Goal: Information Seeking & Learning: Learn about a topic

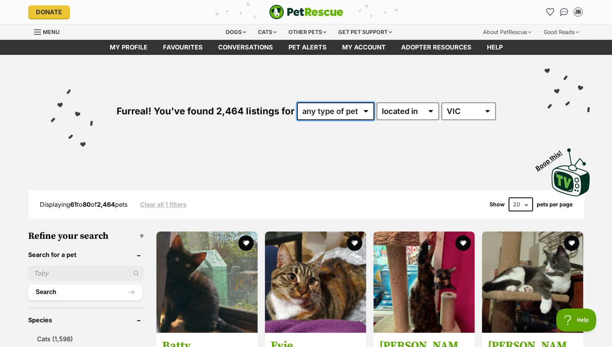
click at [344, 112] on select "any type of pet cats dogs other pets" at bounding box center [335, 111] width 77 height 18
select select "Cats"
click at [297, 102] on select "any type of pet cats dogs other pets" at bounding box center [335, 111] width 77 height 18
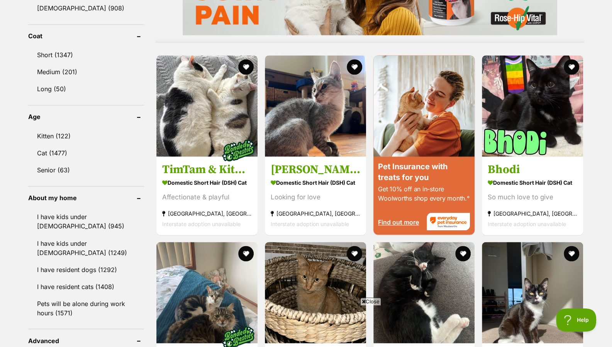
scroll to position [687, 0]
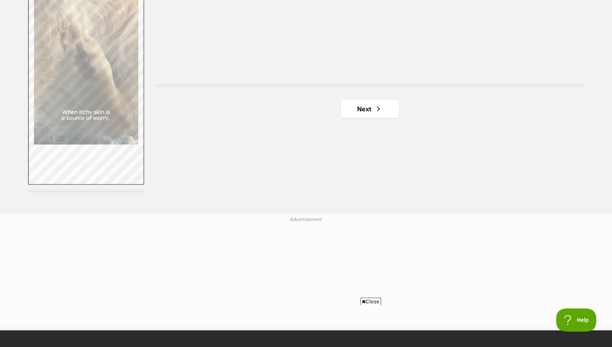
scroll to position [1443, 0]
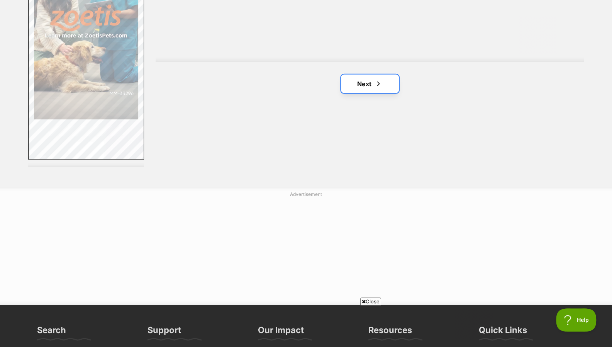
click at [367, 85] on link "Next" at bounding box center [370, 83] width 58 height 19
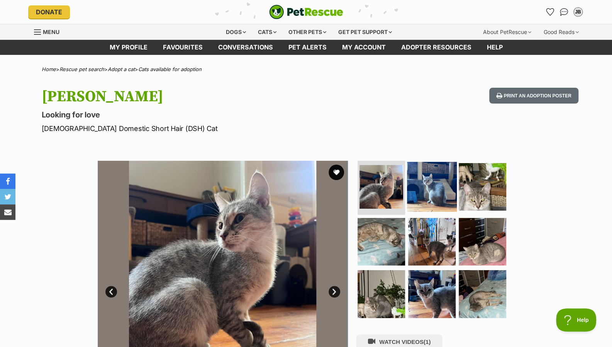
click at [428, 204] on img at bounding box center [432, 187] width 50 height 50
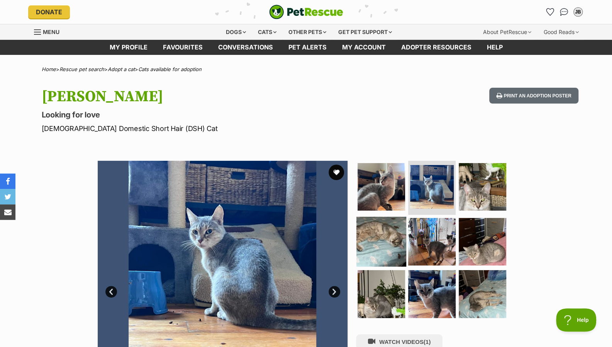
click at [384, 236] on img at bounding box center [381, 241] width 50 height 50
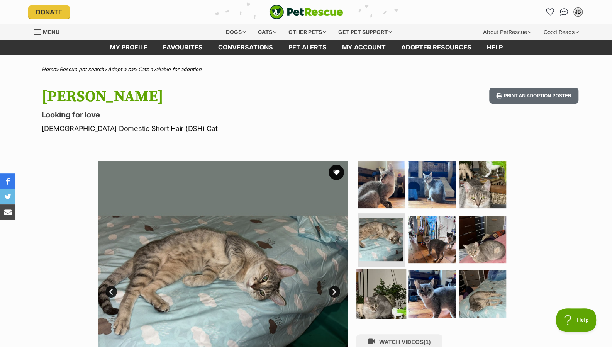
click at [387, 286] on img at bounding box center [381, 294] width 50 height 50
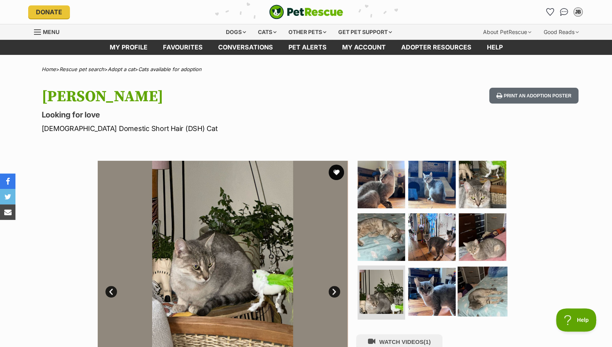
click at [477, 292] on img at bounding box center [482, 291] width 50 height 50
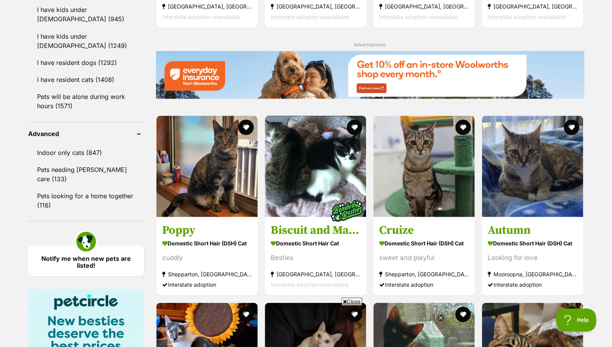
scroll to position [886, 0]
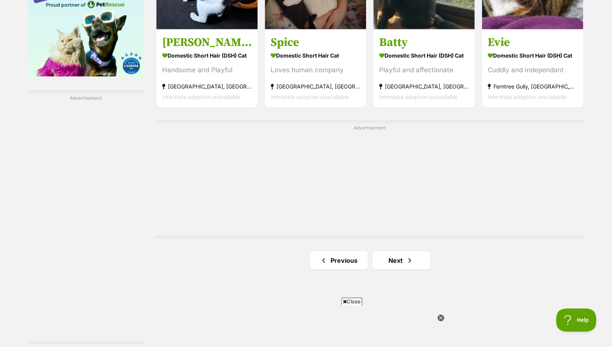
drag, startPoint x: 617, startPoint y: 149, endPoint x: 610, endPoint y: 245, distance: 95.6
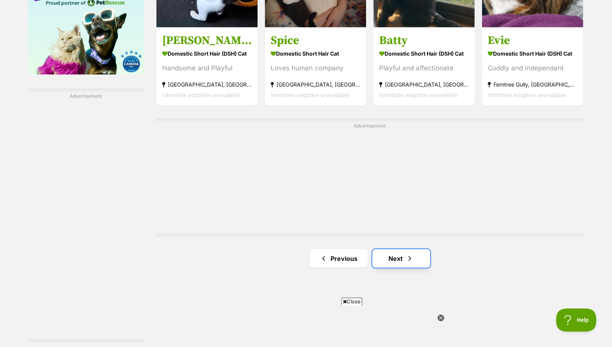
click at [384, 254] on link "Next" at bounding box center [401, 258] width 58 height 19
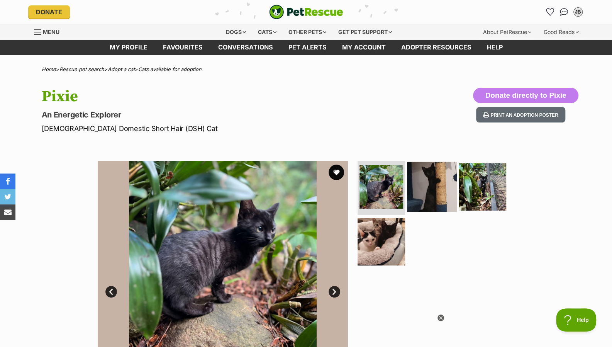
click at [440, 196] on img at bounding box center [432, 187] width 50 height 50
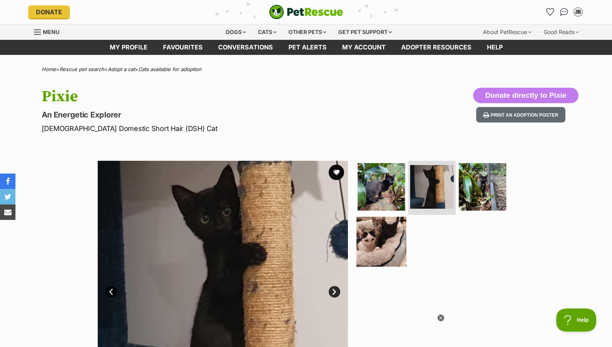
click at [381, 222] on img at bounding box center [381, 241] width 50 height 50
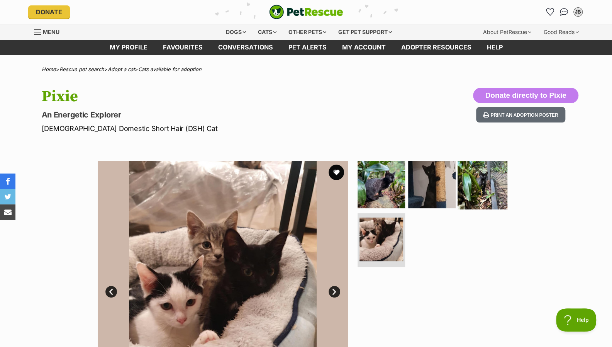
click at [481, 176] on img at bounding box center [482, 184] width 50 height 50
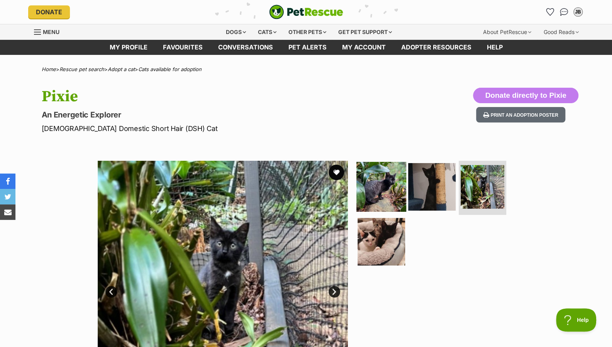
click at [391, 166] on img at bounding box center [381, 187] width 50 height 50
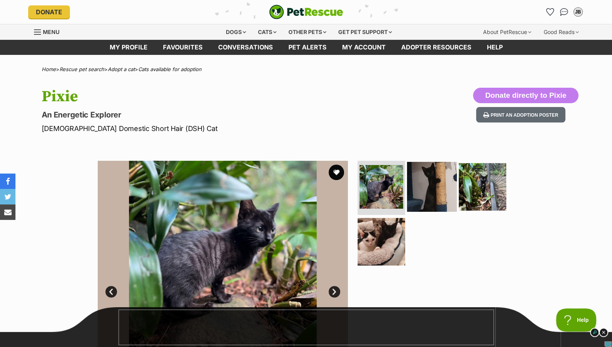
click at [445, 173] on img at bounding box center [432, 187] width 50 height 50
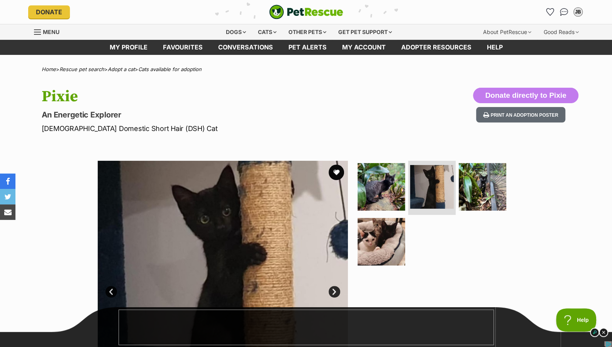
scroll to position [303, 0]
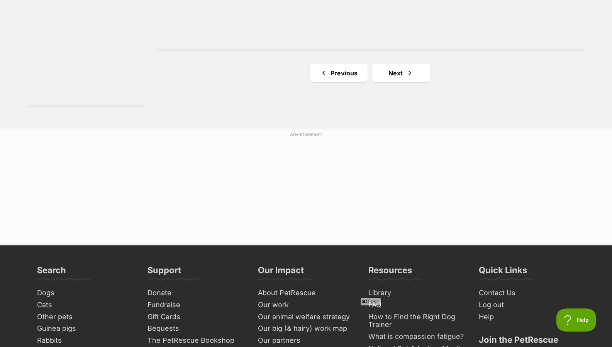
scroll to position [1571, 0]
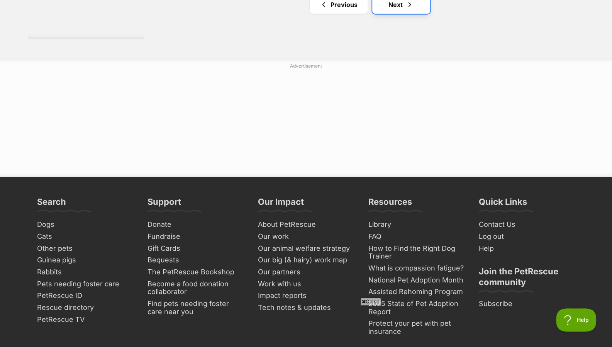
click at [414, 8] on link "Next" at bounding box center [401, 4] width 58 height 19
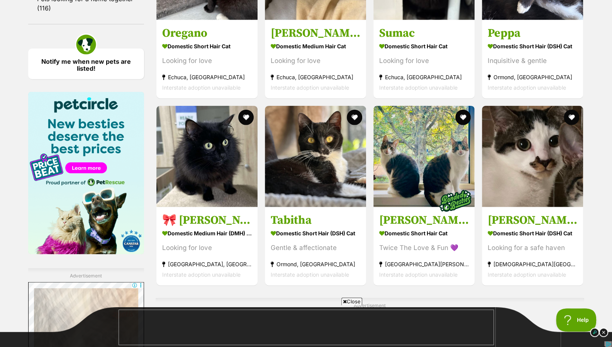
scroll to position [1307, 0]
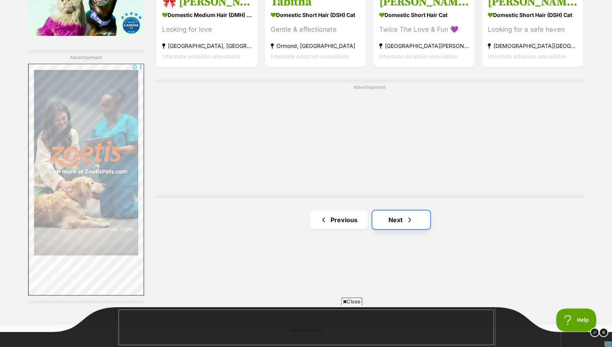
click at [398, 214] on link "Next" at bounding box center [401, 219] width 58 height 19
